Goal: Information Seeking & Learning: Learn about a topic

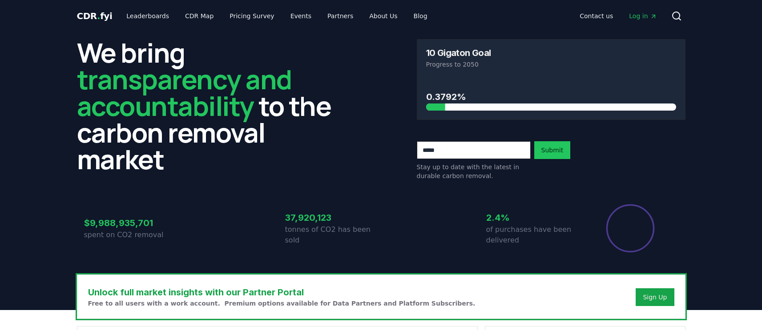
drag, startPoint x: 148, startPoint y: 18, endPoint x: 288, endPoint y: 96, distance: 159.9
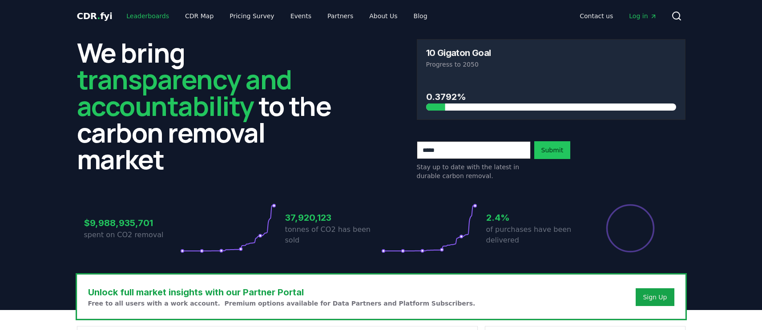
click at [147, 16] on link "Leaderboards" at bounding box center [147, 16] width 57 height 16
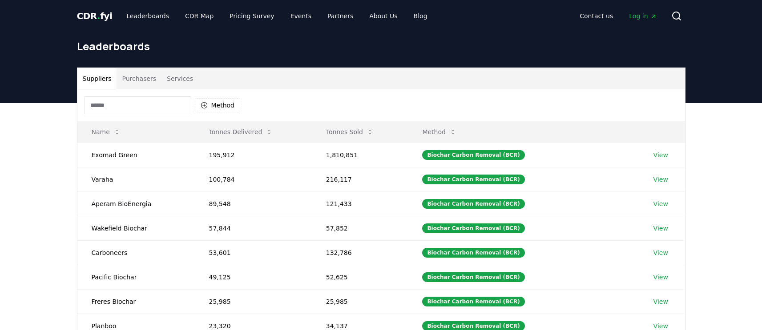
click at [137, 109] on input at bounding box center [138, 106] width 107 height 18
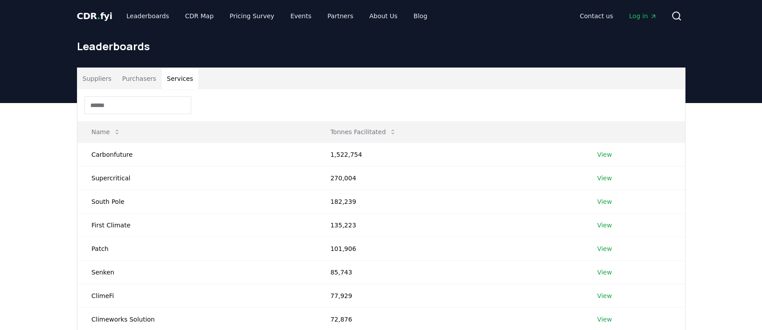
click at [172, 81] on button "Services" at bounding box center [179, 78] width 37 height 21
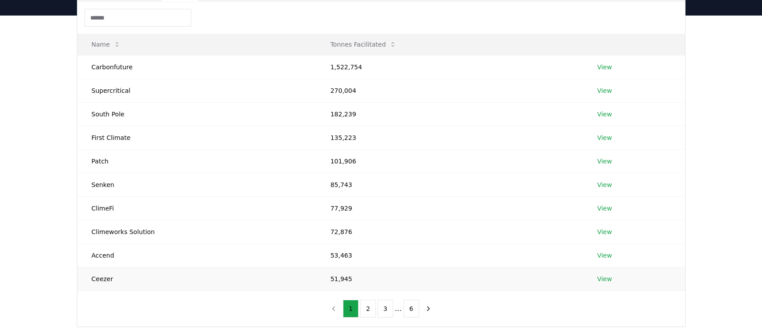
scroll to position [93, 0]
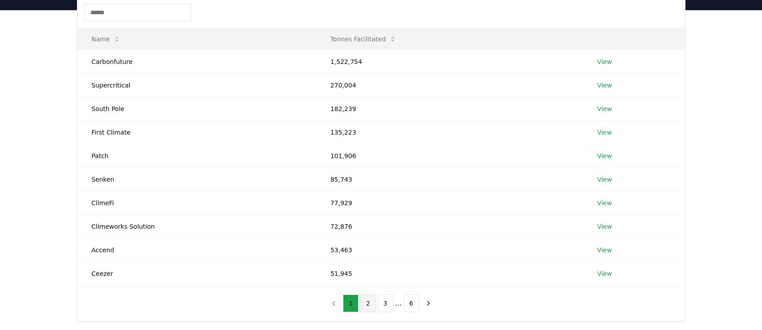
click at [366, 302] on button "2" at bounding box center [368, 304] width 16 height 18
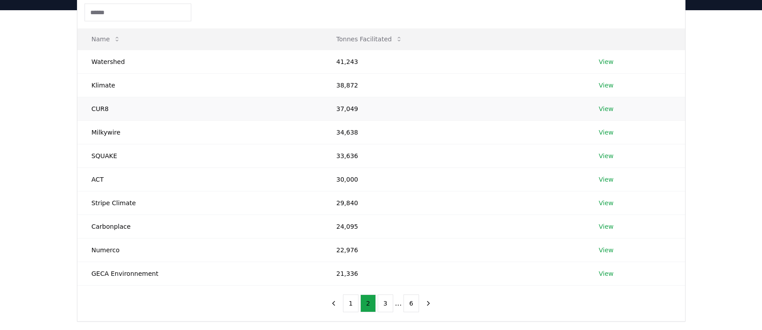
click at [103, 110] on td "CUR8" at bounding box center [199, 109] width 245 height 24
click at [606, 109] on link "View" at bounding box center [606, 109] width 15 height 9
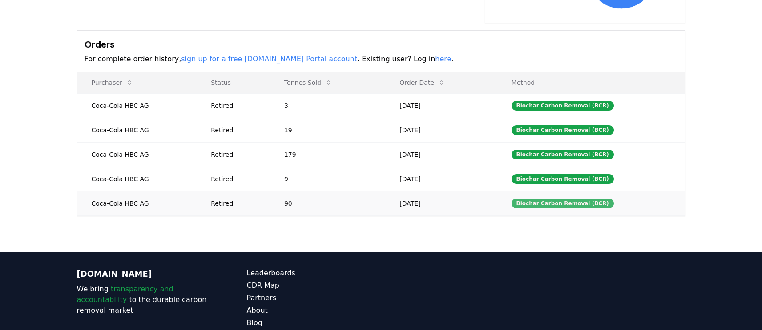
scroll to position [290, 0]
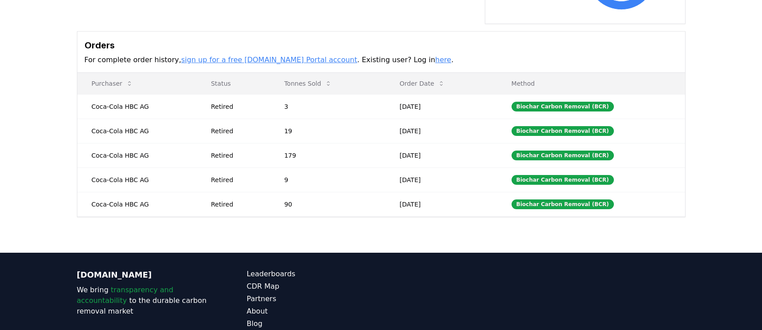
click at [249, 56] on link "sign up for a free [DOMAIN_NAME] Portal account" at bounding box center [269, 60] width 176 height 8
